Goal: Find specific page/section

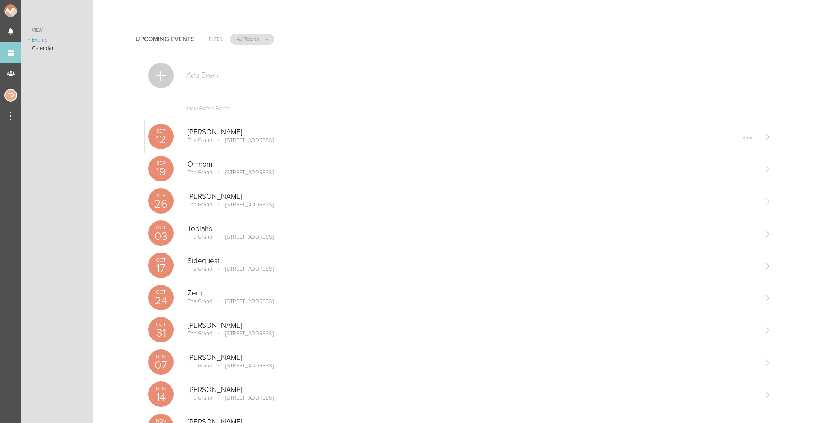
click at [155, 136] on p "12" at bounding box center [160, 139] width 25 height 11
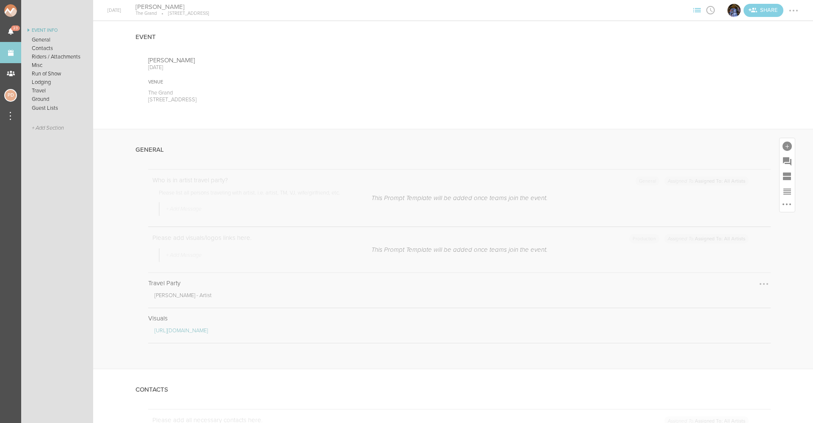
scroll to position [42, 0]
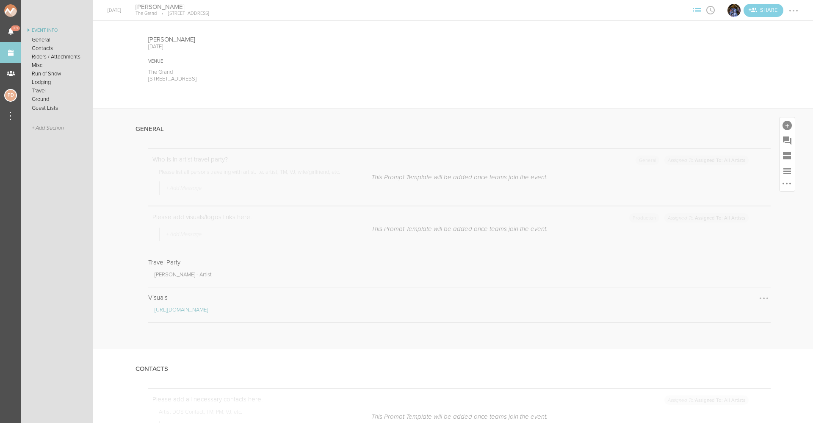
click at [208, 308] on link "https://www.dropbox.com/scl/fo/u6mi9z63uazfwq4oek5ng/AP6iBVW41U5XOvHlsdXPrTg?rl…" at bounding box center [181, 309] width 53 height 7
drag, startPoint x: 225, startPoint y: 305, endPoint x: 202, endPoint y: 301, distance: 23.2
click at [202, 301] on div "https://www.dropbox.com/scl/fo/u6mi9z63uazfwq4oek5ng/AP6iBVW41U5XOvHlsdXPrTg?rl…" at bounding box center [459, 308] width 622 height 14
drag, startPoint x: 207, startPoint y: 308, endPoint x: 183, endPoint y: 312, distance: 24.9
click at [183, 312] on link "https://www.dropbox.com/scl/fo/u6mi9z63uazfwq4oek5ng/AP6iBVW41U5XOvHlsdXPrTg?rl…" at bounding box center [181, 309] width 53 height 7
